Goal: Task Accomplishment & Management: Manage account settings

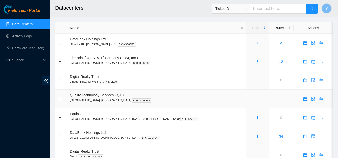
click at [257, 100] on link "2" at bounding box center [258, 99] width 2 height 4
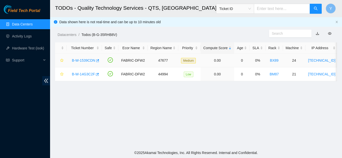
click at [86, 61] on link "B-W-1539CDN" at bounding box center [83, 61] width 23 height 4
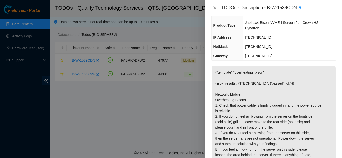
scroll to position [25, 0]
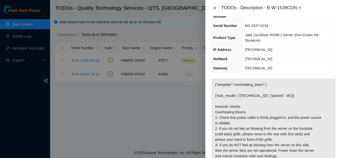
click at [215, 8] on icon "close" at bounding box center [214, 8] width 3 height 3
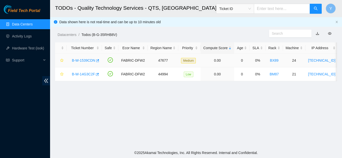
scroll to position [31, 0]
drag, startPoint x: 85, startPoint y: 74, endPoint x: 89, endPoint y: 73, distance: 3.5
click at [86, 74] on link "B-W-14G3C2F" at bounding box center [83, 74] width 23 height 4
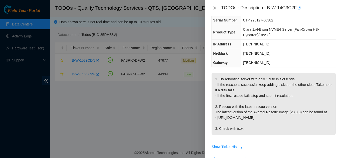
scroll to position [25, 0]
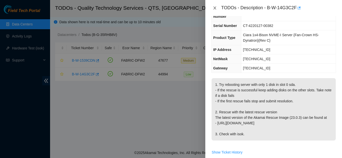
drag, startPoint x: 214, startPoint y: 6, endPoint x: 218, endPoint y: 6, distance: 4.0
click at [215, 6] on icon "close" at bounding box center [215, 8] width 4 height 4
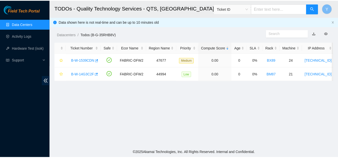
scroll to position [31, 0]
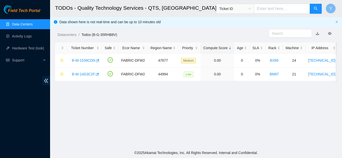
click at [27, 22] on link "Data Centers" at bounding box center [22, 24] width 21 height 4
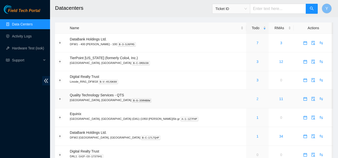
click at [257, 100] on link "2" at bounding box center [258, 99] width 2 height 4
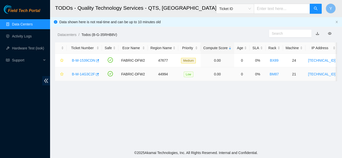
click at [82, 74] on link "B-W-14G3C2F" at bounding box center [83, 74] width 23 height 4
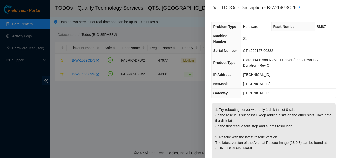
click at [215, 9] on icon "close" at bounding box center [215, 8] width 4 height 4
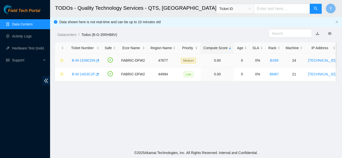
click at [89, 60] on link "B-W-1539CDN" at bounding box center [83, 61] width 23 height 4
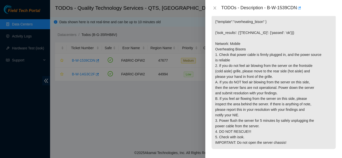
scroll to position [88, 0]
click at [215, 8] on icon "close" at bounding box center [215, 8] width 4 height 4
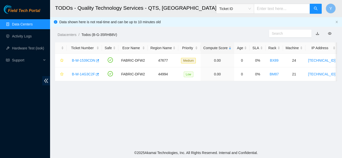
scroll to position [94, 0]
click at [83, 74] on link "B-W-14G3C2F" at bounding box center [83, 74] width 23 height 4
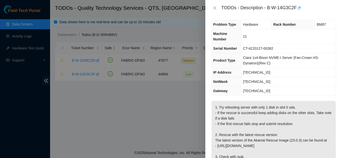
scroll to position [0, 0]
